Goal: Book appointment/travel/reservation

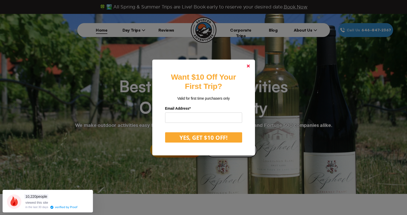
click at [250, 66] on polygon at bounding box center [248, 66] width 3 height 3
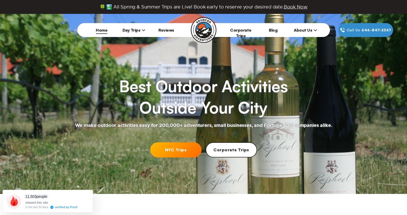
click at [139, 30] on span "Day Trips" at bounding box center [134, 30] width 23 height 5
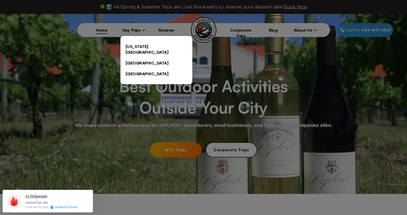
click at [142, 47] on link "[US_STATE][GEOGRAPHIC_DATA]" at bounding box center [157, 49] width 72 height 16
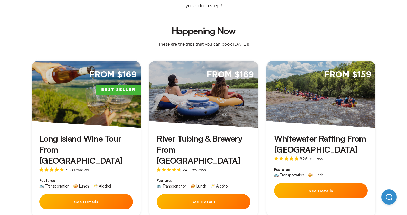
scroll to position [154, 0]
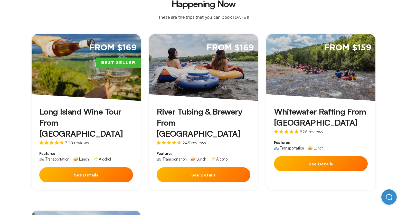
click at [321, 70] on div "From $159" at bounding box center [321, 67] width 109 height 67
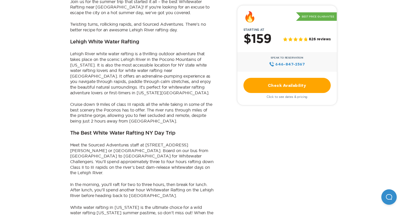
scroll to position [285, 0]
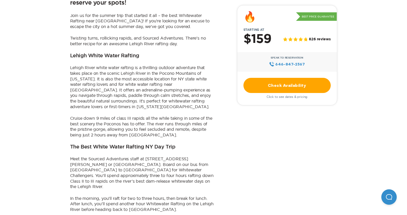
click at [284, 89] on link "Check Availability" at bounding box center [287, 85] width 87 height 15
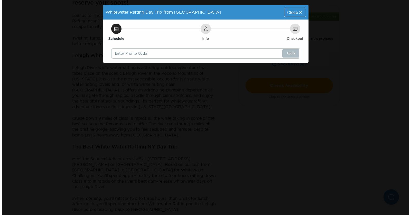
scroll to position [0, 0]
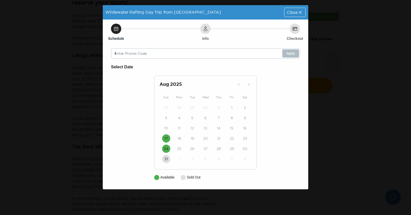
click at [249, 85] on icon "button" at bounding box center [248, 84] width 5 height 5
click at [238, 85] on icon "button" at bounding box center [239, 84] width 2 height 3
click at [168, 138] on time "17" at bounding box center [165, 138] width 3 height 5
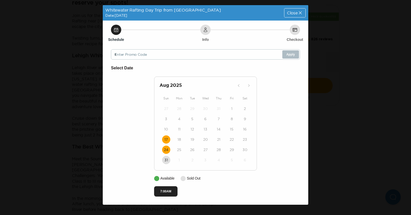
click at [168, 151] on time "24" at bounding box center [166, 149] width 4 height 5
click at [167, 161] on time "31" at bounding box center [166, 160] width 4 height 5
click at [167, 140] on time "17" at bounding box center [165, 139] width 3 height 5
click at [168, 192] on button "7:00AM" at bounding box center [165, 191] width 23 height 10
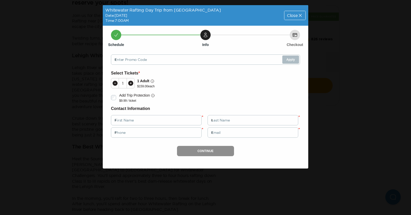
click at [297, 14] on span "Close" at bounding box center [292, 15] width 11 height 4
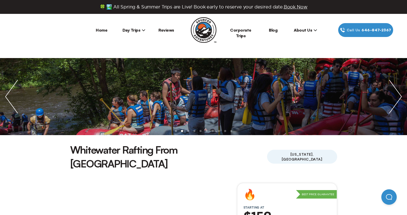
click at [315, 30] on icon at bounding box center [316, 30] width 4 height 4
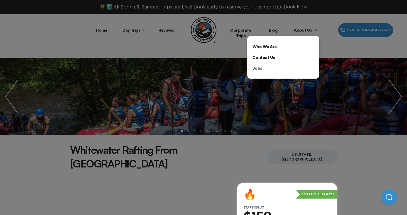
click at [261, 21] on div at bounding box center [203, 107] width 407 height 215
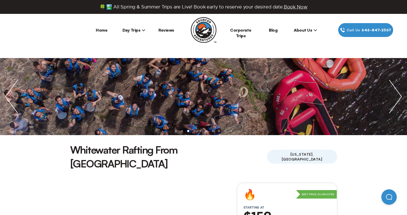
click at [401, 94] on img "next slide / item" at bounding box center [395, 96] width 23 height 77
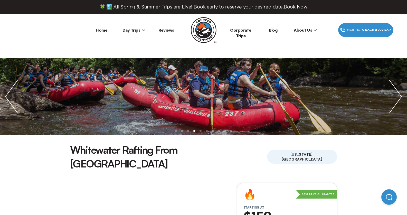
click at [8, 97] on img "previous slide / item" at bounding box center [11, 96] width 23 height 77
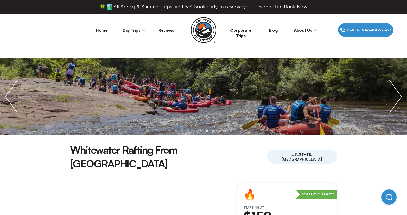
click at [10, 96] on img "previous slide / item" at bounding box center [11, 96] width 23 height 77
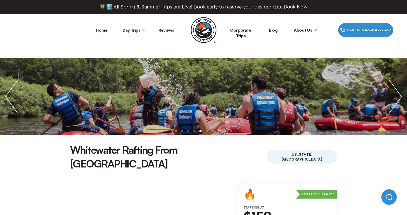
click at [10, 96] on img "previous slide / item" at bounding box center [11, 96] width 23 height 77
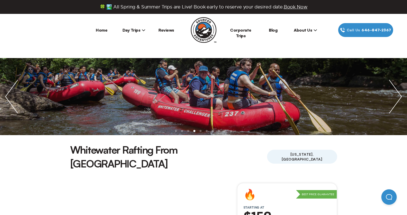
click at [395, 95] on img "next slide / item" at bounding box center [395, 96] width 23 height 77
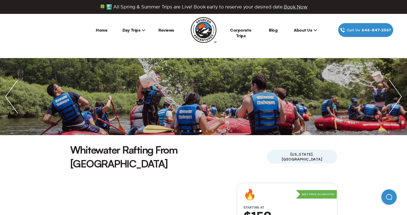
click at [395, 95] on img "next slide / item" at bounding box center [395, 96] width 23 height 77
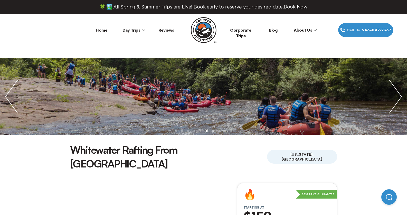
click at [395, 95] on img "next slide / item" at bounding box center [395, 96] width 23 height 77
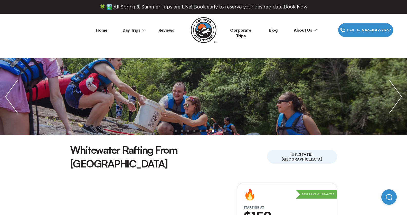
click at [395, 95] on img "next slide / item" at bounding box center [395, 96] width 23 height 77
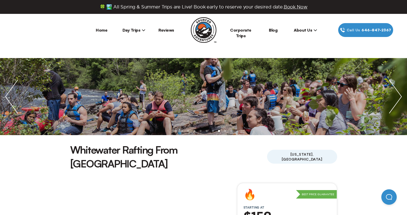
click at [395, 95] on img "next slide / item" at bounding box center [395, 96] width 23 height 77
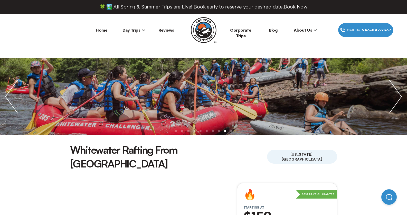
click at [395, 95] on img "next slide / item" at bounding box center [395, 96] width 23 height 77
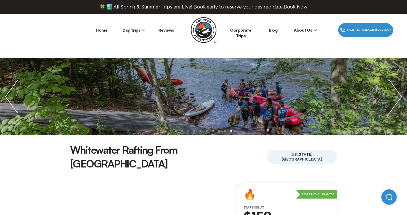
click at [395, 95] on img "next slide / item" at bounding box center [395, 96] width 23 height 77
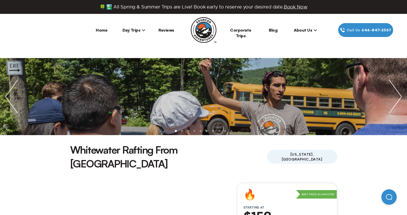
click at [395, 95] on img "next slide / item" at bounding box center [395, 96] width 23 height 77
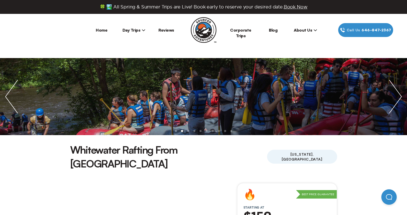
click at [395, 95] on img "next slide / item" at bounding box center [395, 96] width 23 height 77
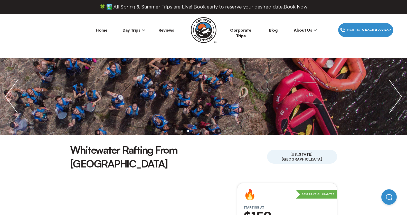
click at [395, 95] on img "next slide / item" at bounding box center [395, 96] width 23 height 77
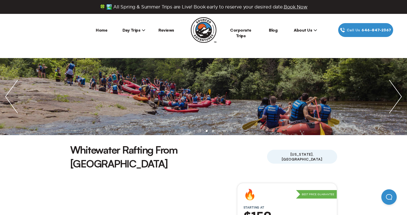
click at [141, 30] on span "Day Trips" at bounding box center [134, 30] width 23 height 5
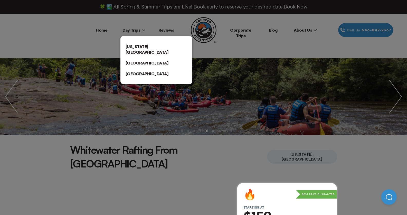
click at [98, 32] on div at bounding box center [203, 107] width 407 height 215
